Goal: Task Accomplishment & Management: Manage account settings

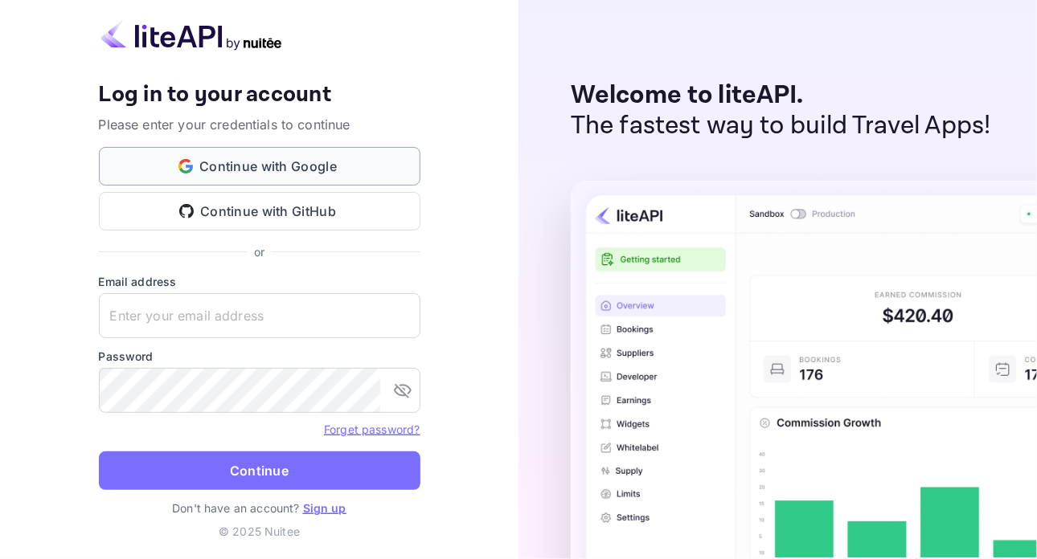
type input "[EMAIL_ADDRESS][PERSON_NAME][DOMAIN_NAME]"
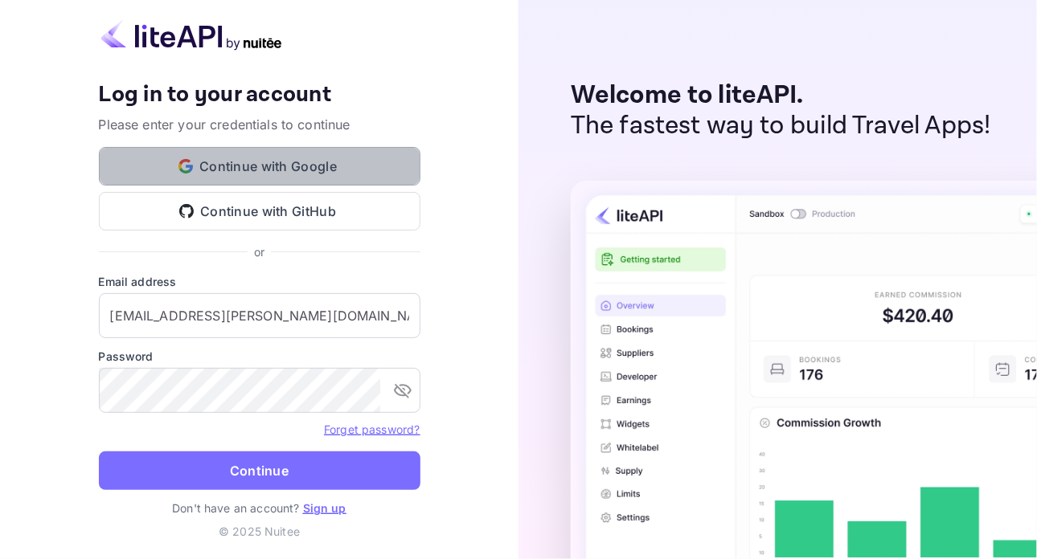
click at [282, 168] on button "Continue with Google" at bounding box center [259, 166] width 321 height 39
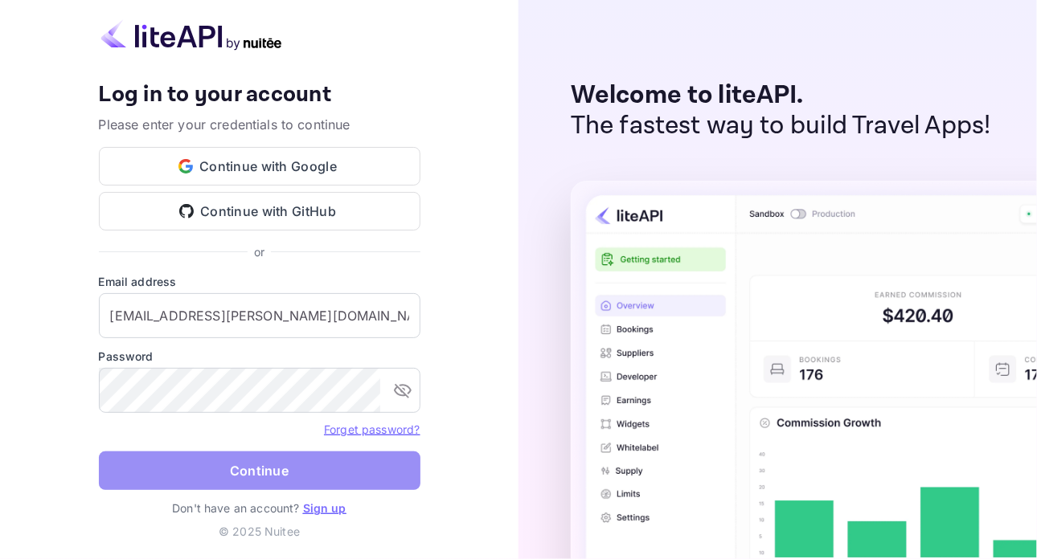
click at [196, 476] on button "Continue" at bounding box center [259, 471] width 321 height 39
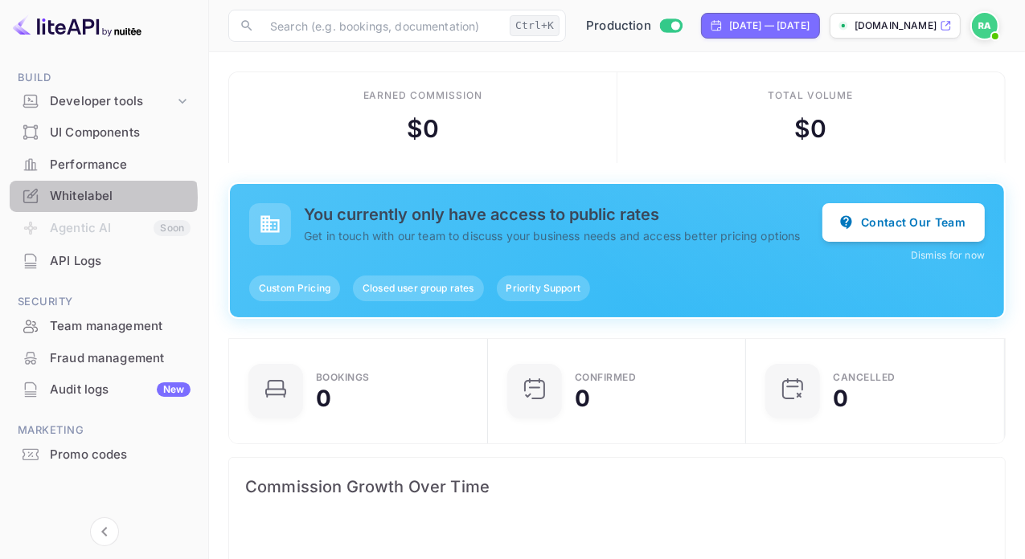
click at [89, 198] on div "Whitelabel" at bounding box center [120, 196] width 141 height 18
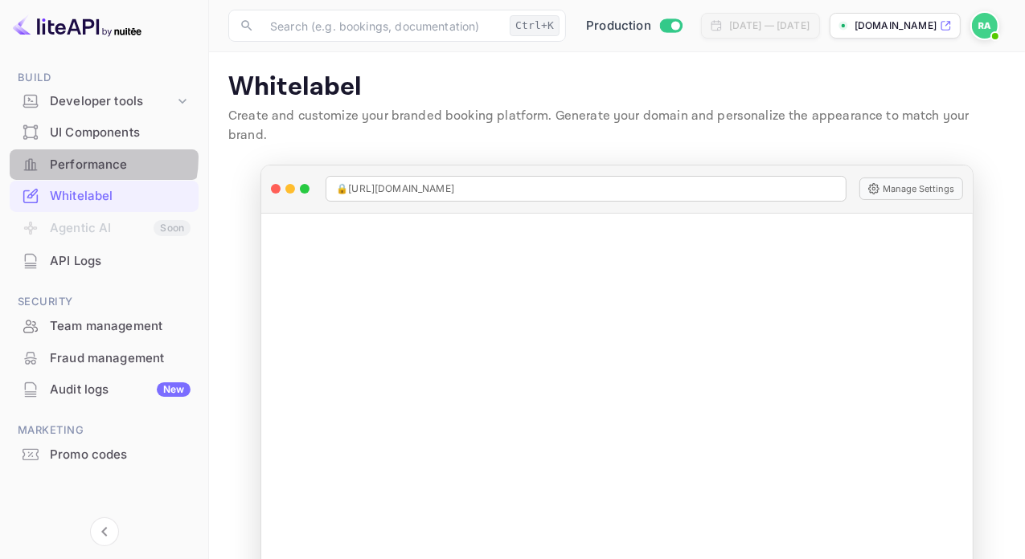
click at [81, 158] on div "Performance" at bounding box center [120, 165] width 141 height 18
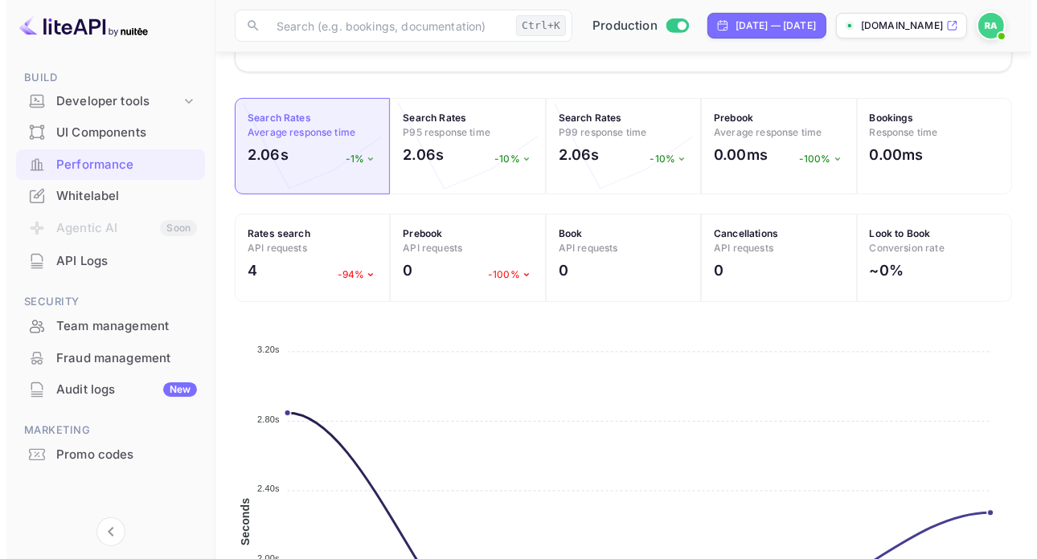
scroll to position [711, 0]
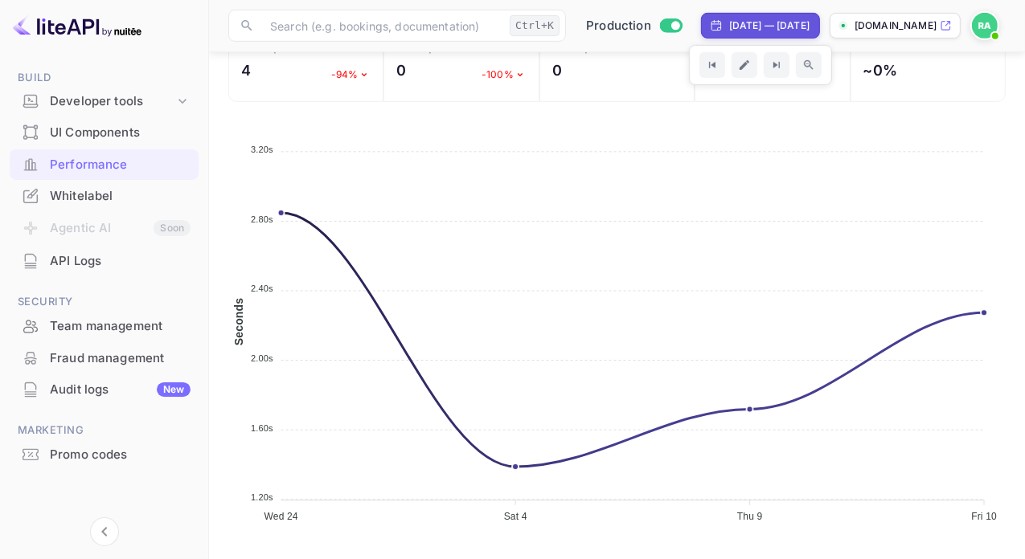
click at [729, 21] on div "[DATE] — [DATE]" at bounding box center [769, 25] width 80 height 14
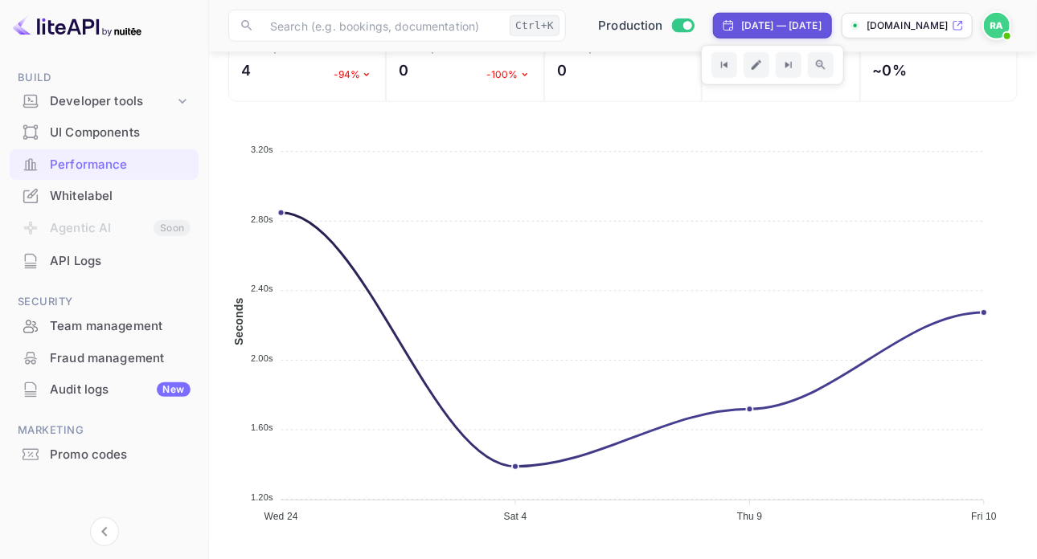
select select "8"
select select "2025"
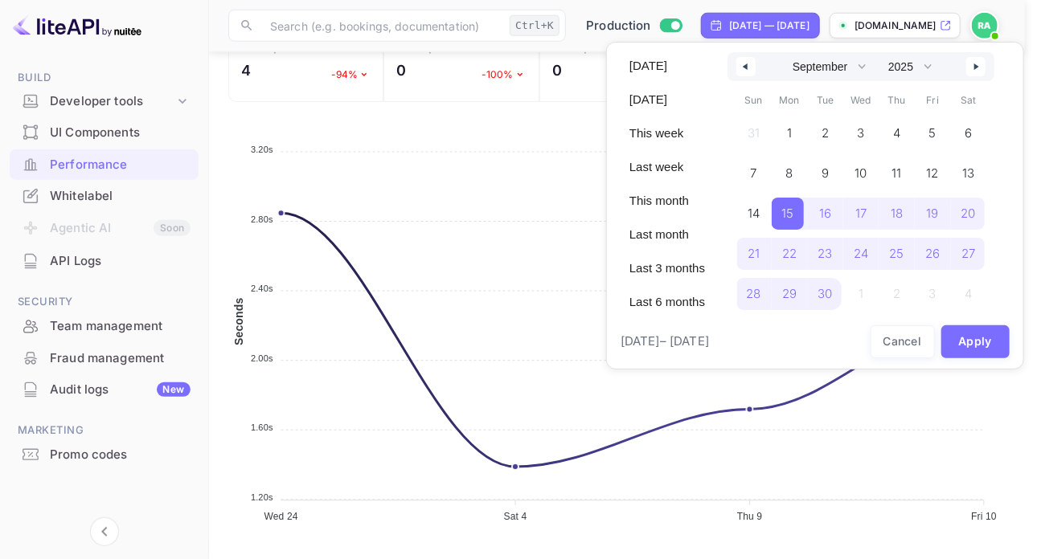
click at [742, 61] on button "button" at bounding box center [745, 66] width 19 height 19
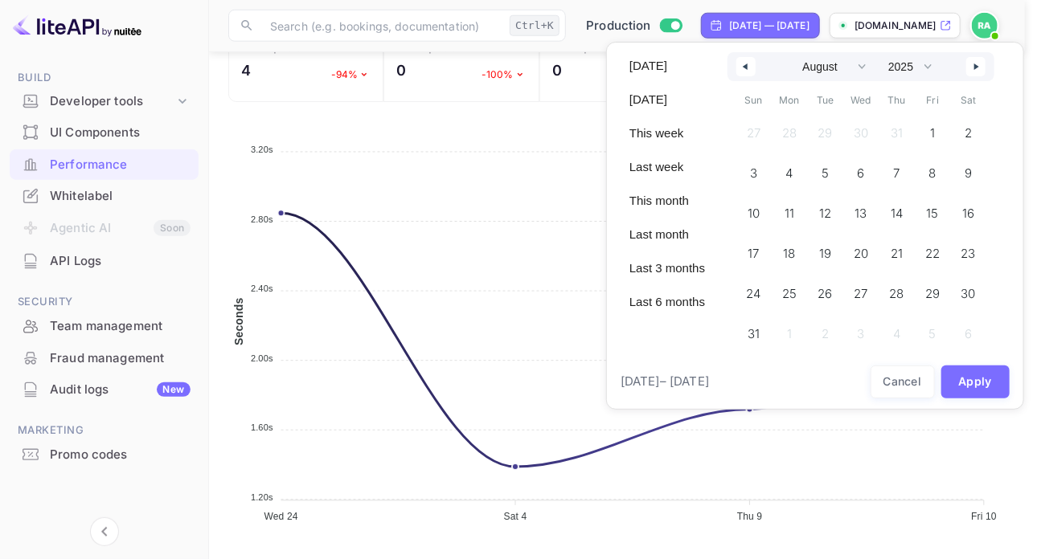
click at [742, 67] on icon "button" at bounding box center [743, 66] width 8 height 6
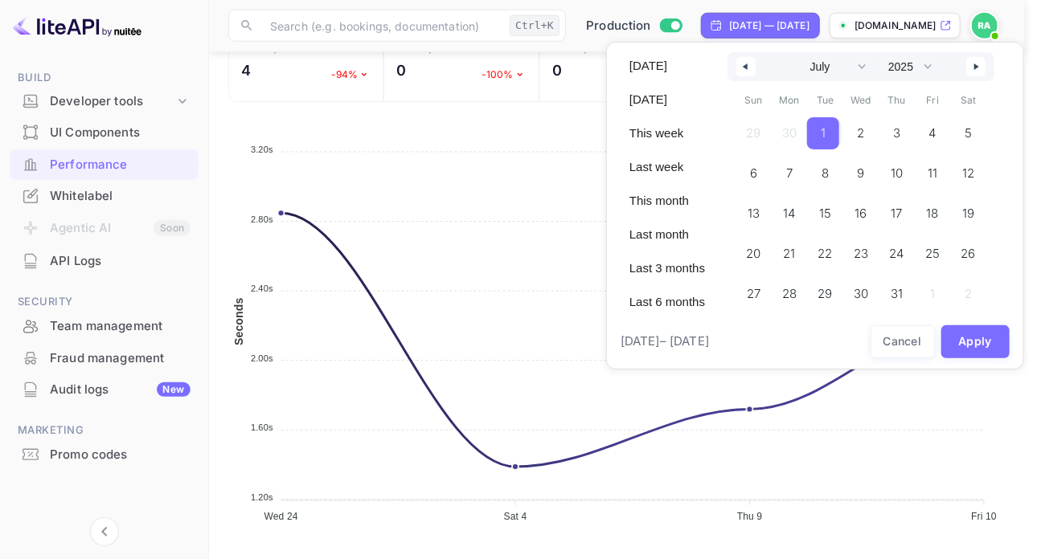
click at [826, 126] on span "1" at bounding box center [823, 133] width 32 height 32
click at [975, 61] on button "button" at bounding box center [975, 66] width 19 height 19
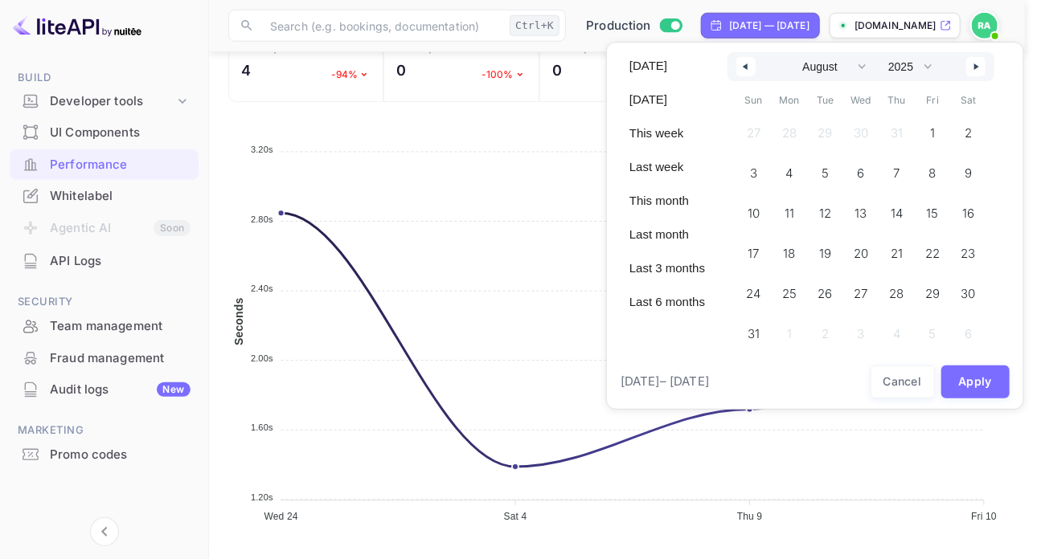
click at [975, 61] on button "button" at bounding box center [975, 66] width 19 height 19
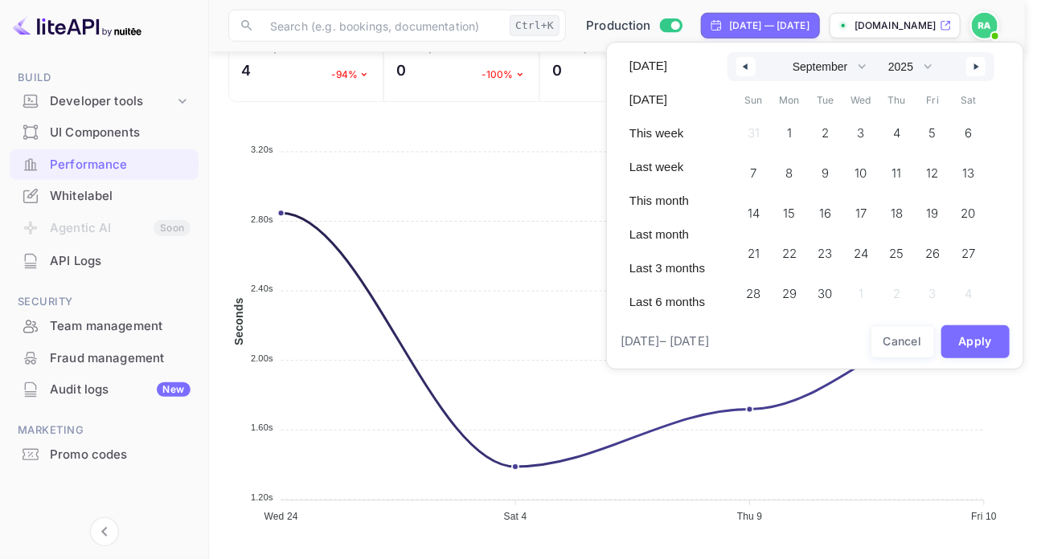
click at [975, 61] on button "button" at bounding box center [975, 66] width 19 height 19
click at [858, 205] on span "15" at bounding box center [859, 213] width 12 height 29
select select "6"
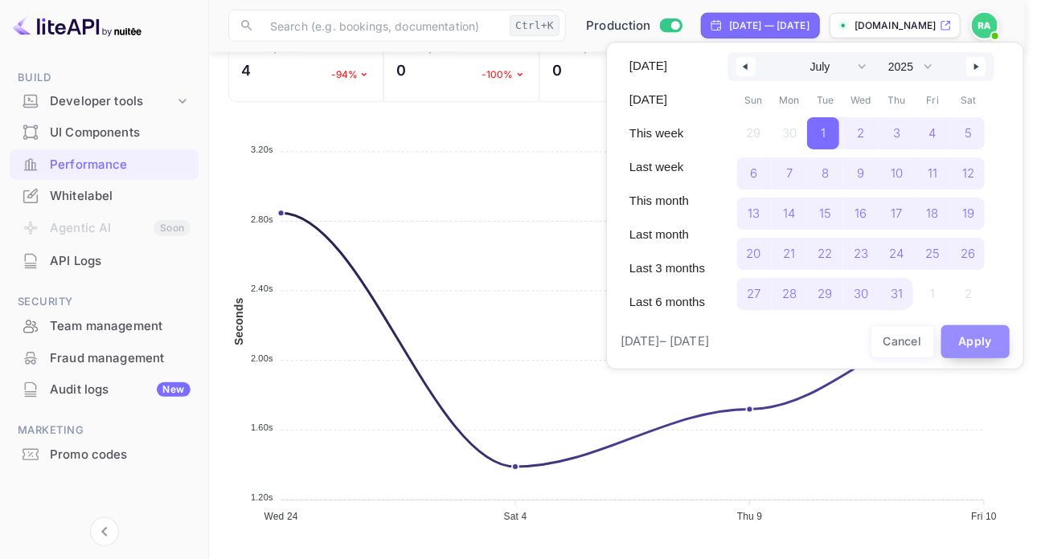
click at [979, 350] on button "Apply" at bounding box center [975, 342] width 69 height 33
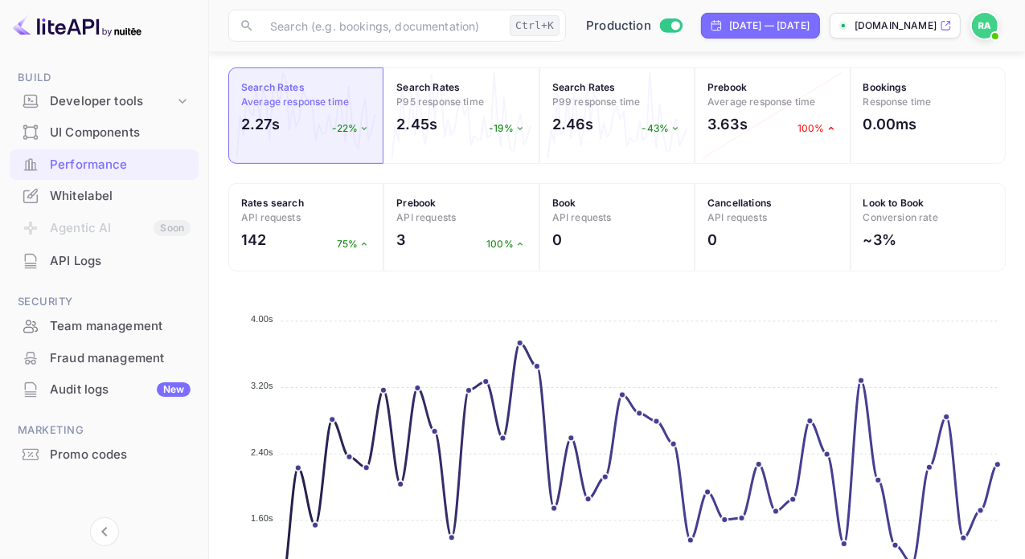
scroll to position [560, 0]
click at [352, 247] on p "75%" at bounding box center [354, 245] width 34 height 14
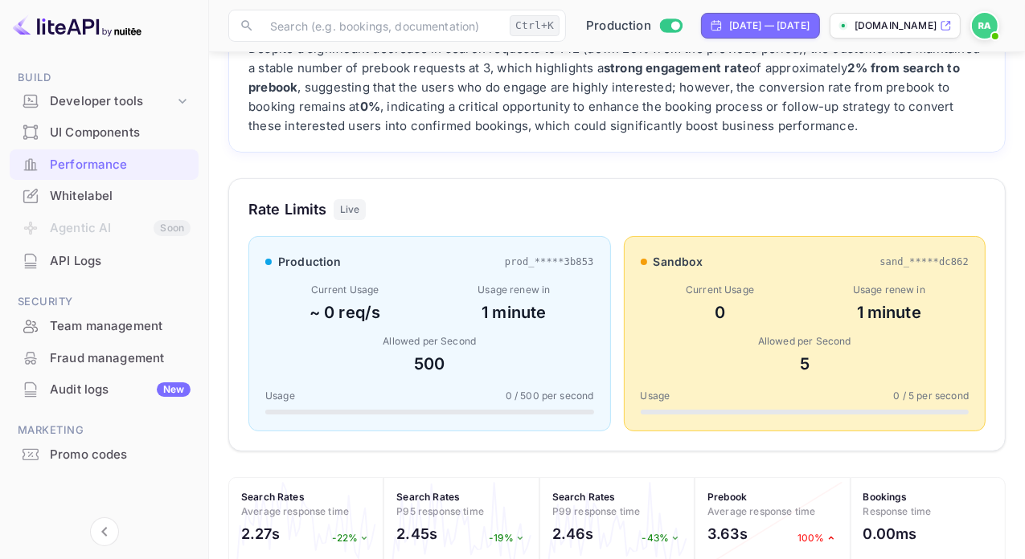
scroll to position [0, 0]
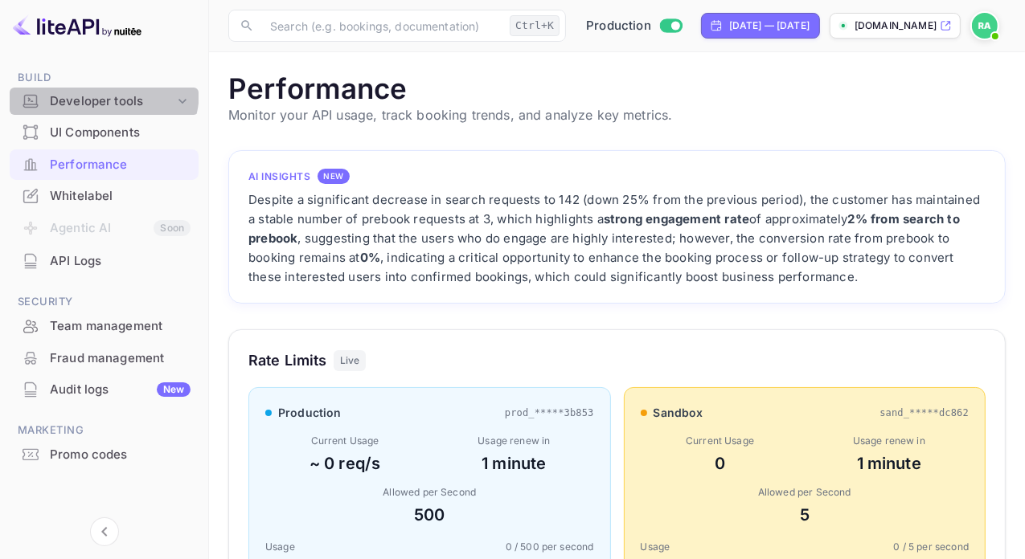
click at [99, 90] on div "Developer tools" at bounding box center [104, 102] width 189 height 28
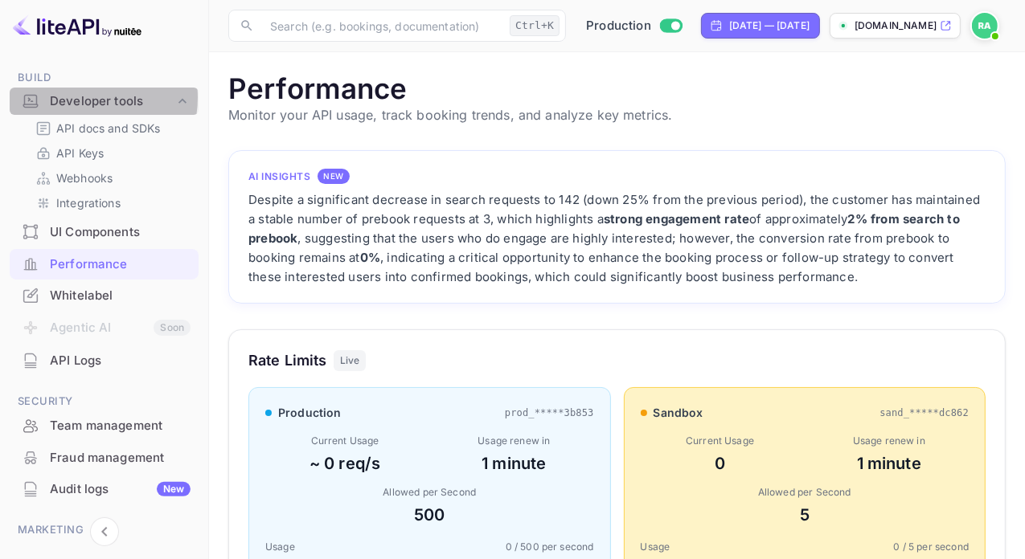
click at [80, 97] on div "Developer tools" at bounding box center [112, 101] width 125 height 18
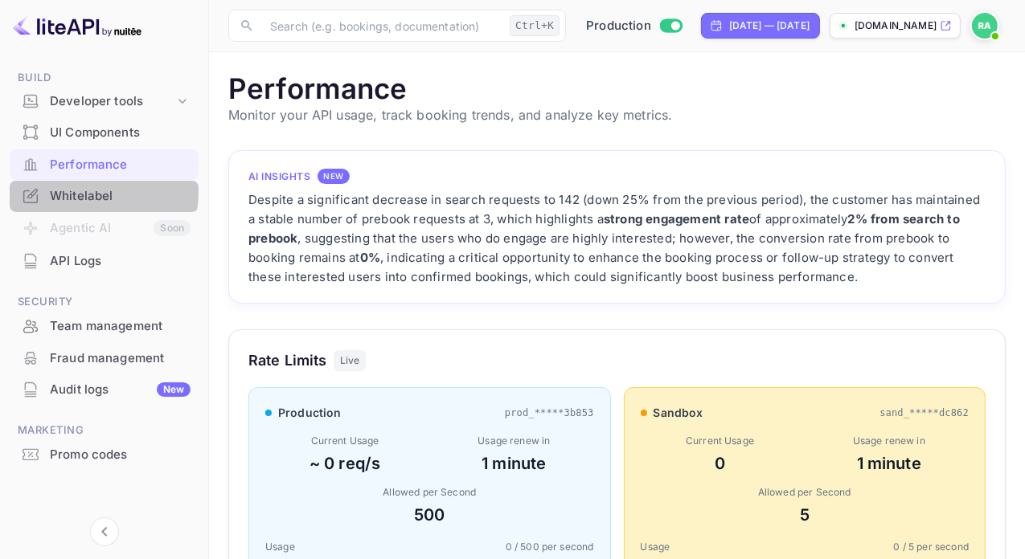
click at [89, 192] on div "Whitelabel" at bounding box center [120, 196] width 141 height 18
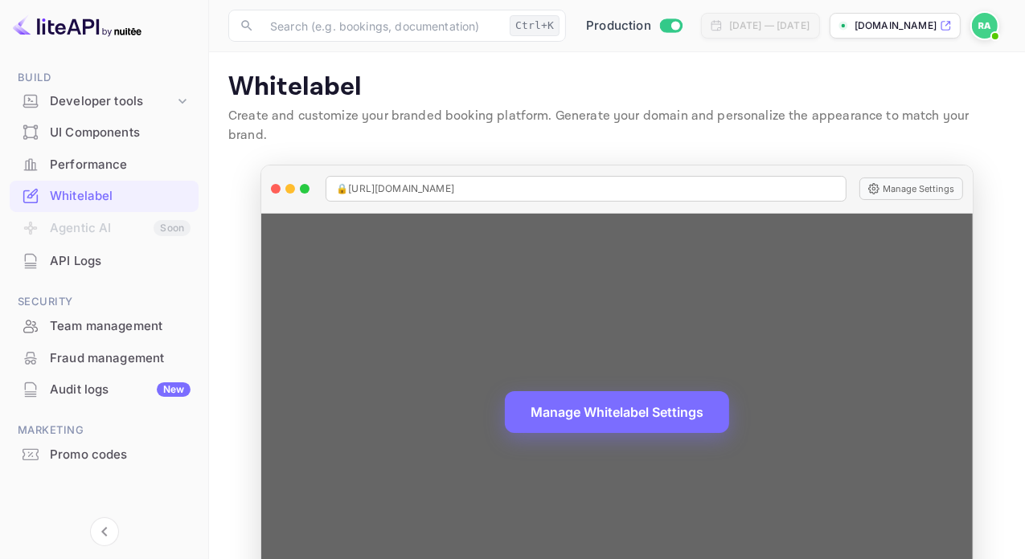
scroll to position [52, 0]
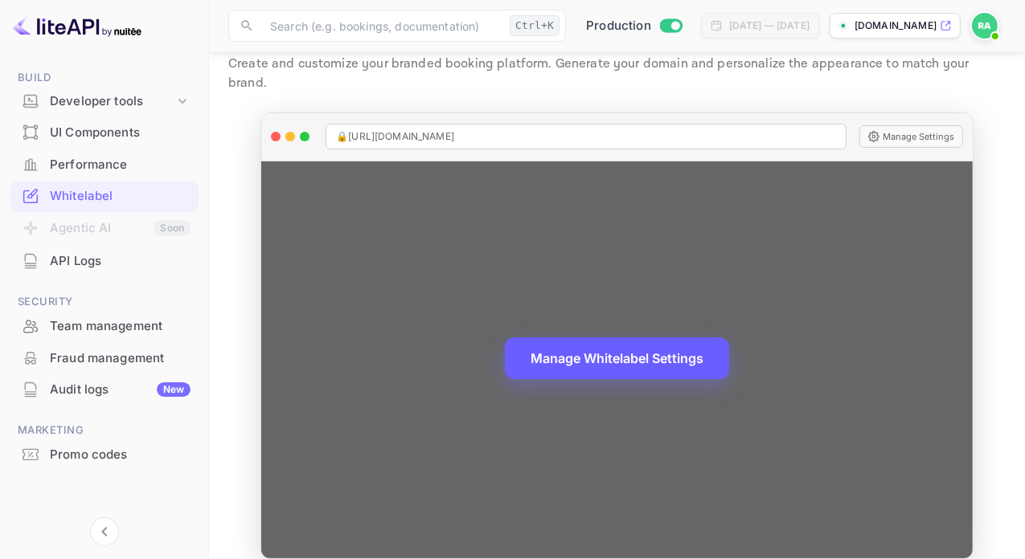
click at [604, 338] on button "Manage Whitelabel Settings" at bounding box center [617, 359] width 224 height 42
